Goal: Information Seeking & Learning: Learn about a topic

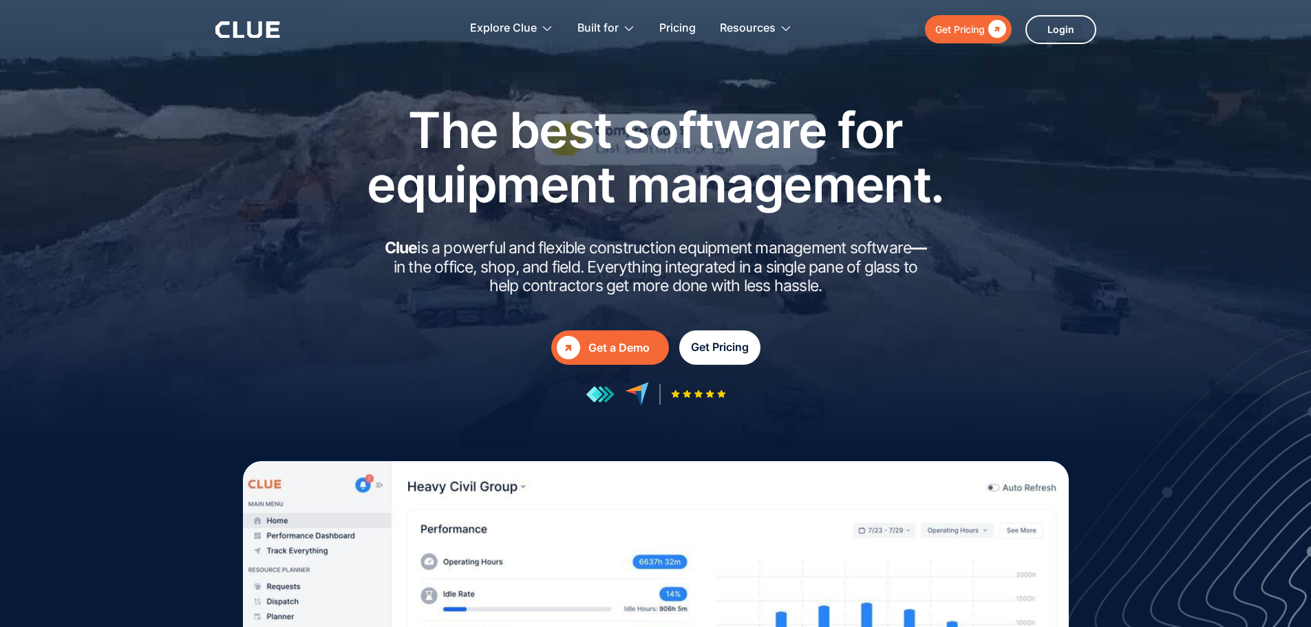
click at [722, 347] on div "Get Pricing" at bounding box center [720, 347] width 58 height 17
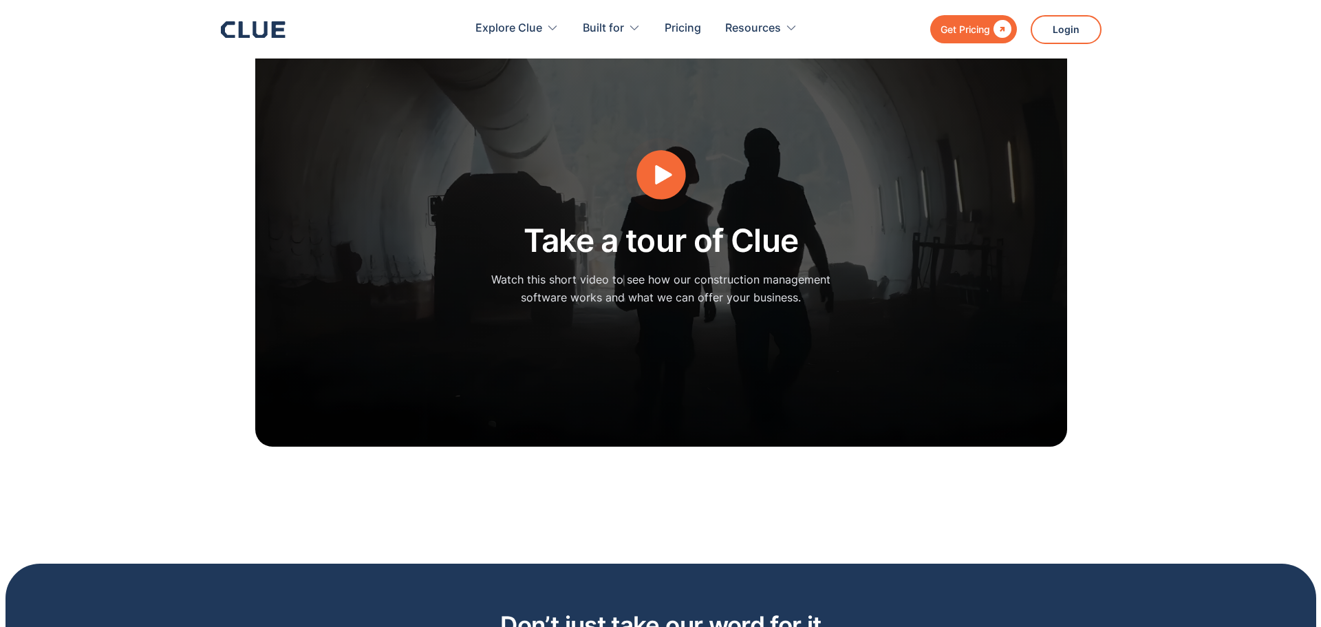
scroll to position [3509, 0]
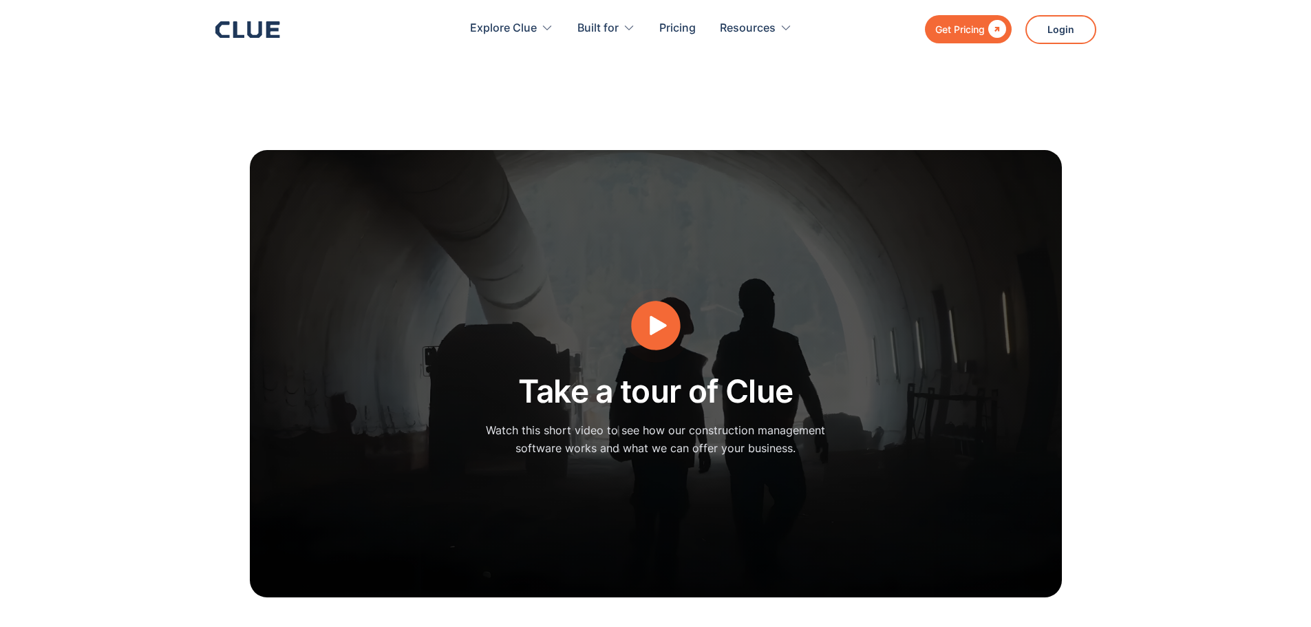
click at [665, 310] on icon "open lightbox" at bounding box center [655, 325] width 52 height 52
